Goal: Obtain resource: Obtain resource

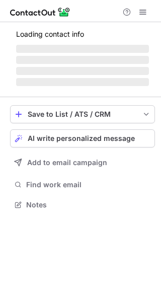
scroll to position [204, 161]
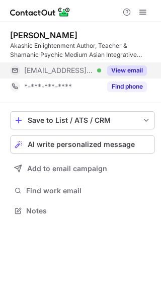
click at [123, 72] on button "View email" at bounding box center [127, 70] width 40 height 10
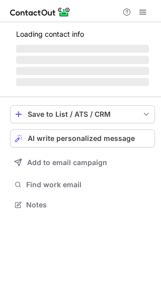
scroll to position [195, 161]
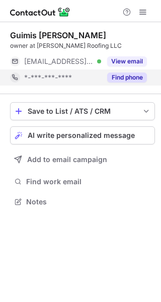
scroll to position [195, 161]
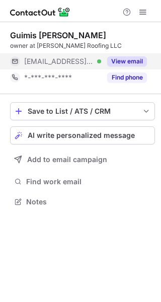
click at [126, 62] on button "View email" at bounding box center [127, 61] width 40 height 10
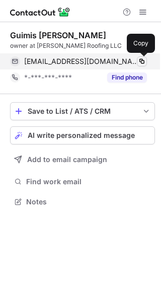
click at [138, 60] on span at bounding box center [142, 61] width 8 height 8
click at [139, 61] on span at bounding box center [142, 61] width 8 height 8
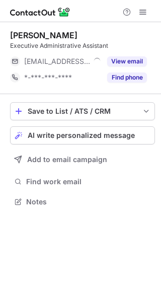
scroll to position [195, 161]
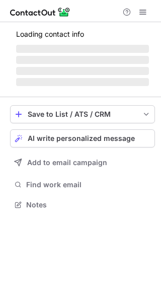
scroll to position [211, 161]
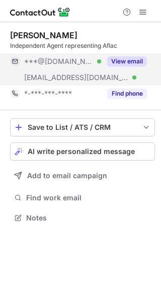
click at [114, 56] on button "View email" at bounding box center [127, 61] width 40 height 10
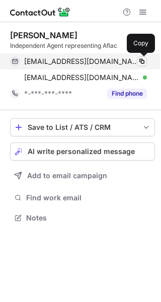
click at [139, 59] on span at bounding box center [142, 61] width 8 height 8
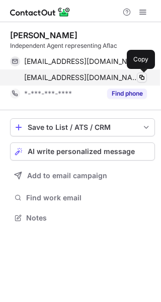
click at [137, 80] on button at bounding box center [142, 77] width 10 height 10
click at [139, 79] on span at bounding box center [142, 77] width 8 height 8
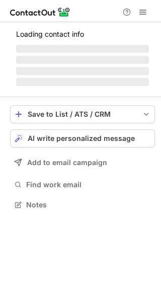
scroll to position [236, 161]
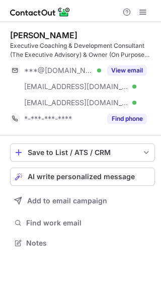
click at [137, 61] on div "[PERSON_NAME] Executive Coaching & Development Consultant (The Executive Adviso…" at bounding box center [82, 78] width 145 height 97
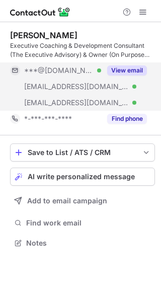
click at [134, 65] on button "View email" at bounding box center [127, 70] width 40 height 10
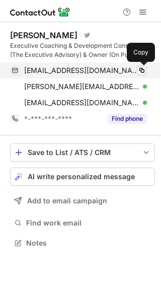
click at [143, 70] on span at bounding box center [142, 70] width 8 height 8
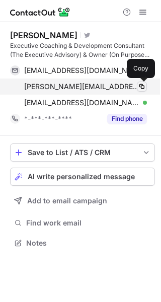
click at [143, 85] on span at bounding box center [142, 86] width 8 height 8
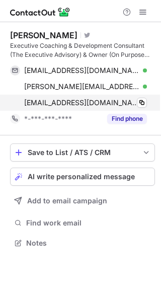
click at [147, 101] on div "hmacarthur@theexecutiveadvisory.com Verified Copy" at bounding box center [78, 102] width 137 height 16
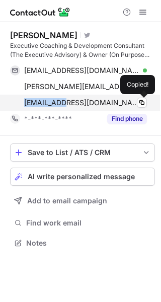
click at [147, 101] on div "hmacarthur@theexecutiveadvisory.com Verified Copied!" at bounding box center [78, 102] width 137 height 16
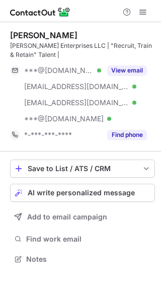
scroll to position [252, 161]
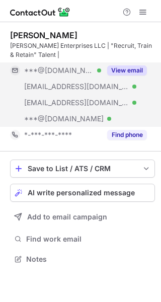
click at [125, 71] on button "View email" at bounding box center [127, 70] width 40 height 10
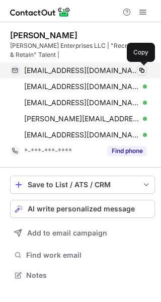
click at [138, 71] on span at bounding box center [142, 70] width 8 height 8
click at [139, 71] on span at bounding box center [142, 70] width 8 height 8
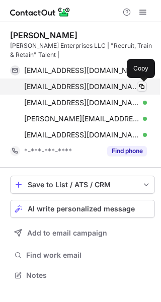
click at [141, 85] on span at bounding box center [142, 86] width 8 height 8
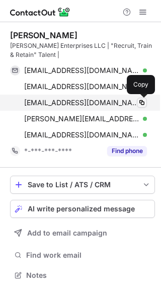
click at [138, 99] on span at bounding box center [142, 103] width 8 height 8
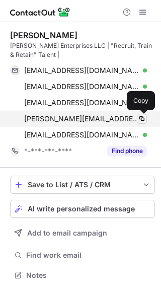
click at [139, 117] on span at bounding box center [142, 119] width 8 height 8
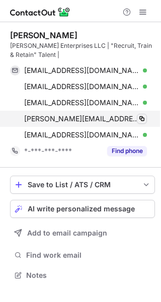
click at [140, 117] on span at bounding box center [142, 119] width 8 height 8
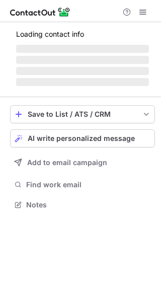
scroll to position [195, 161]
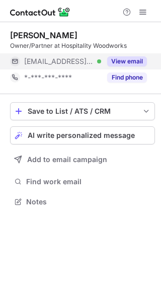
click at [129, 62] on button "View email" at bounding box center [127, 61] width 40 height 10
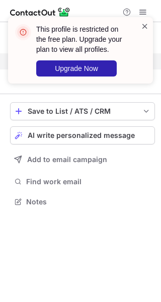
click at [146, 29] on span at bounding box center [145, 26] width 8 height 10
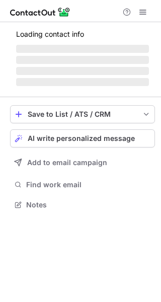
scroll to position [195, 161]
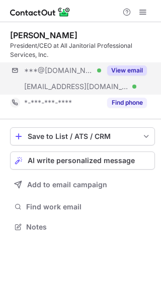
scroll to position [220, 161]
click at [115, 69] on button "View email" at bounding box center [127, 70] width 40 height 10
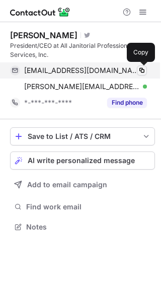
click at [140, 70] on span at bounding box center [142, 70] width 8 height 8
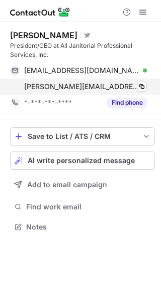
click at [139, 93] on div "evelyn@alljanitorial.net Verified Copy" at bounding box center [78, 86] width 137 height 16
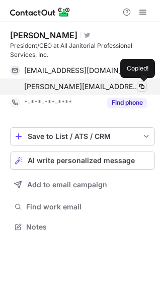
click at [141, 89] on span at bounding box center [142, 86] width 8 height 8
drag, startPoint x: 141, startPoint y: 89, endPoint x: 101, endPoint y: 13, distance: 85.9
click at [141, 88] on span at bounding box center [142, 86] width 8 height 8
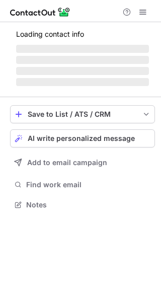
scroll to position [211, 161]
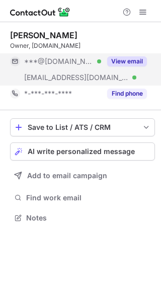
scroll to position [211, 161]
click at [120, 63] on button "View email" at bounding box center [127, 61] width 40 height 10
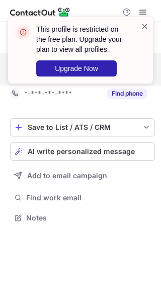
click at [144, 29] on span at bounding box center [145, 26] width 8 height 10
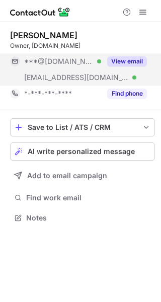
click at [127, 60] on div "This profile is restricted on the free plan. Upgrade your plan to view all prof…" at bounding box center [80, 151] width 161 height 302
click at [128, 60] on button "View email" at bounding box center [127, 61] width 40 height 10
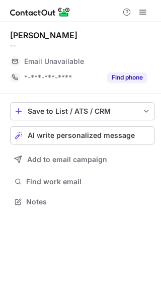
scroll to position [195, 161]
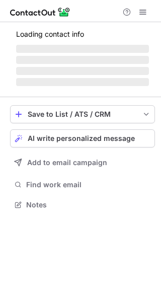
scroll to position [236, 161]
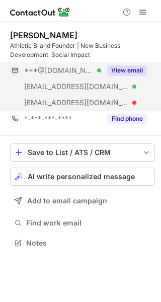
click at [133, 74] on button "View email" at bounding box center [127, 70] width 40 height 10
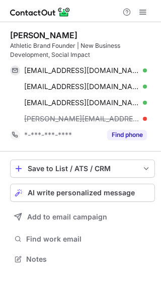
scroll to position [252, 161]
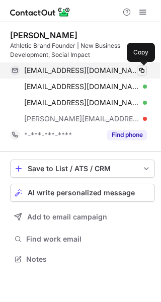
click at [143, 67] on span at bounding box center [142, 70] width 8 height 8
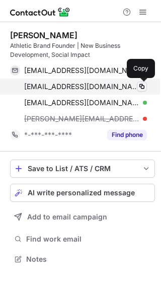
click at [138, 82] on span at bounding box center [142, 86] width 8 height 8
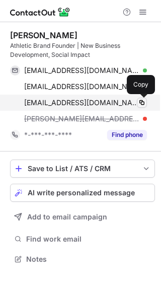
click at [139, 102] on span at bounding box center [142, 103] width 8 height 8
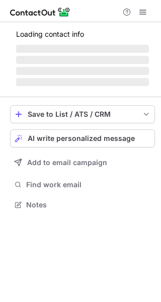
scroll to position [195, 161]
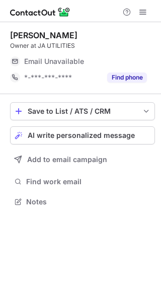
scroll to position [195, 161]
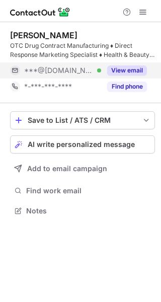
scroll to position [204, 161]
click at [131, 70] on button "View email" at bounding box center [127, 70] width 40 height 10
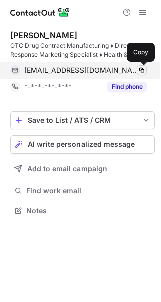
click at [141, 71] on span at bounding box center [142, 70] width 8 height 8
